Goal: Find specific page/section: Find specific page/section

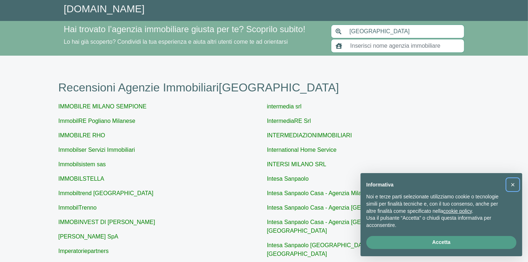
click at [513, 184] on span "×" at bounding box center [513, 185] width 4 height 8
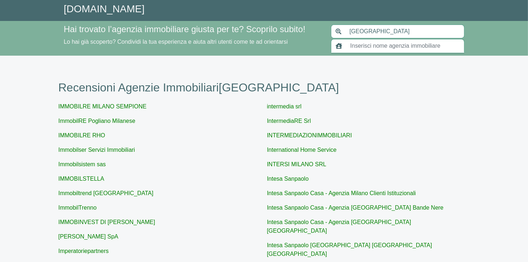
click at [373, 46] on input "text" at bounding box center [405, 46] width 118 height 14
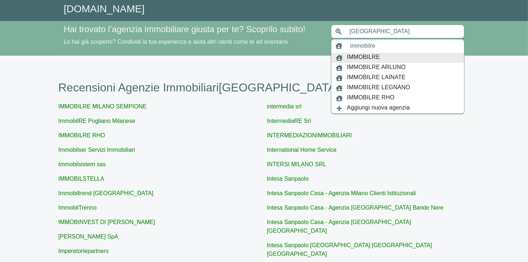
type input "immobilre"
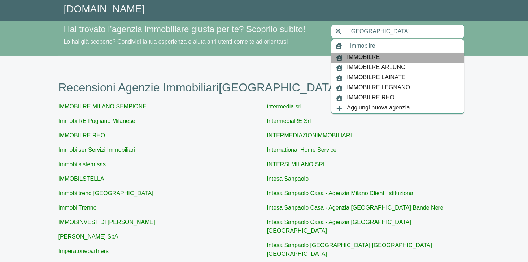
click at [369, 57] on span "IMMOBILRE" at bounding box center [363, 58] width 33 height 10
type input "[GEOGRAPHIC_DATA]"
type input "IMMOBILRE"
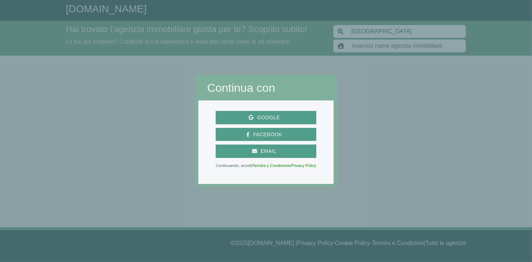
click at [360, 173] on div at bounding box center [435, 131] width 196 height 262
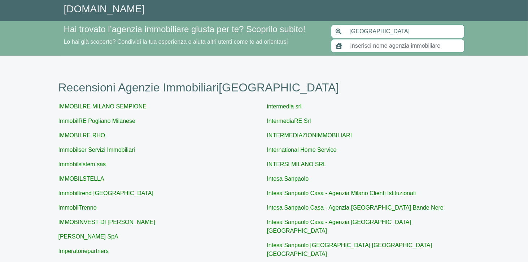
click at [112, 107] on link "IMMOBILRE MILANO SEMPIONE" at bounding box center [102, 106] width 88 height 6
type input "IMMOBILRE MILANO SEMPIONE"
